Goal: Information Seeking & Learning: Learn about a topic

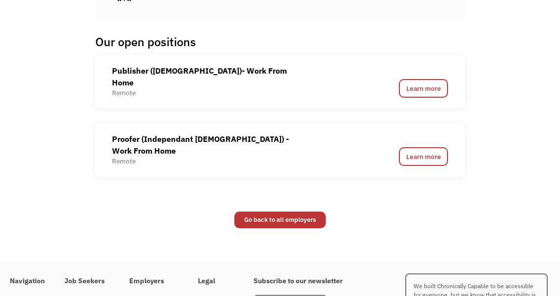
scroll to position [503, 0]
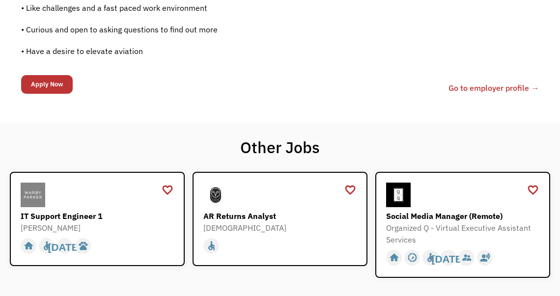
scroll to position [818, 0]
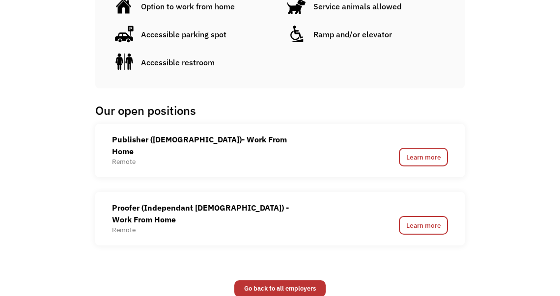
scroll to position [566, 0]
